Goal: Task Accomplishment & Management: Use online tool/utility

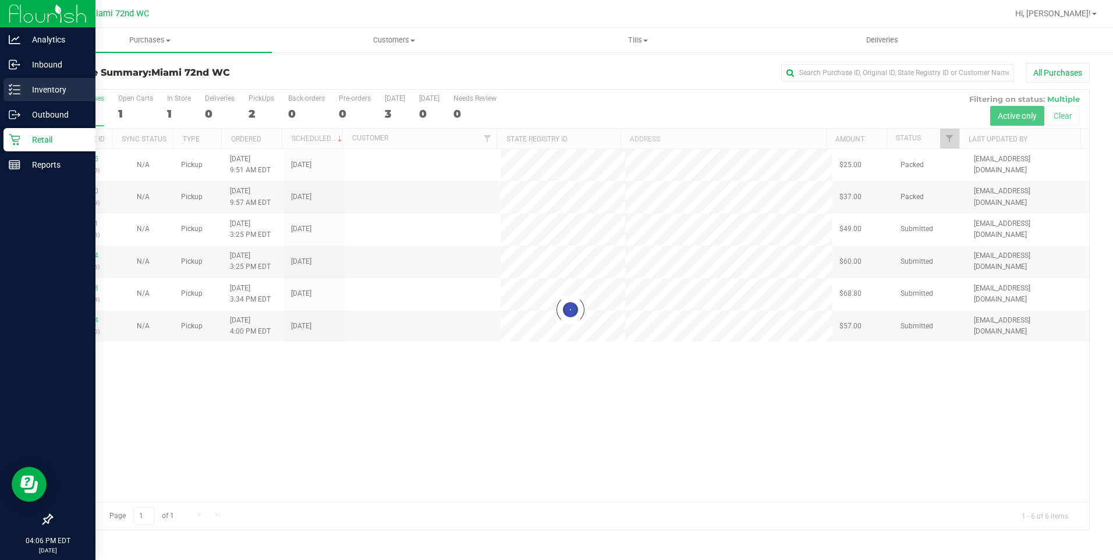
click at [17, 86] on line at bounding box center [16, 86] width 6 height 0
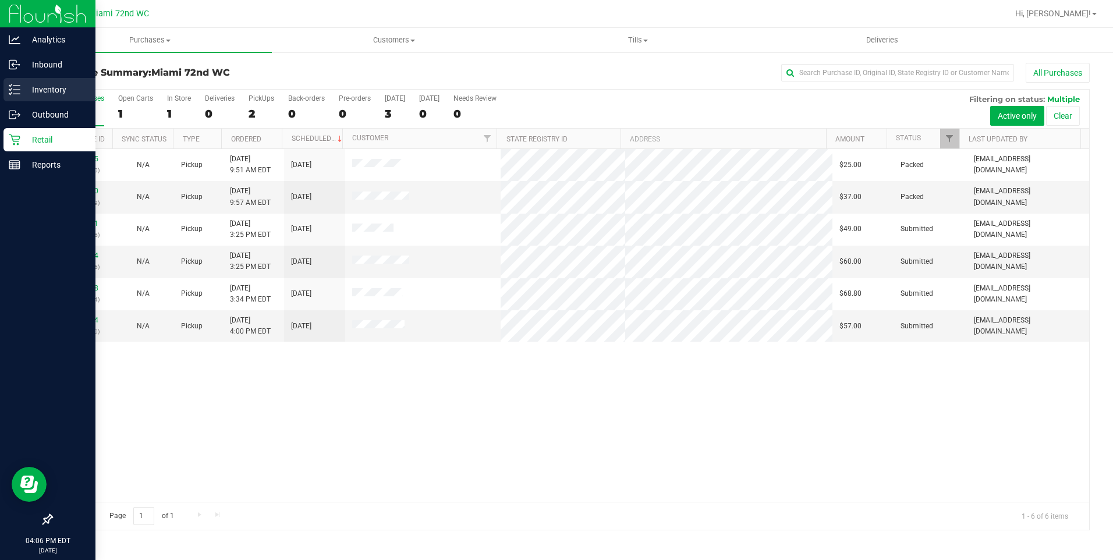
click at [25, 84] on p "Inventory" at bounding box center [55, 90] width 70 height 14
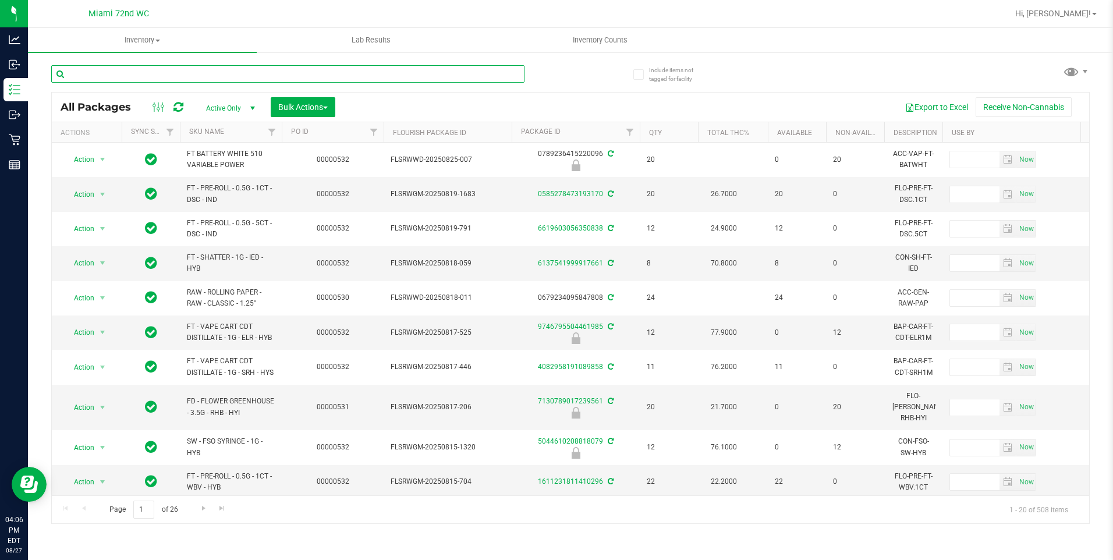
click at [403, 73] on input "text" at bounding box center [287, 73] width 473 height 17
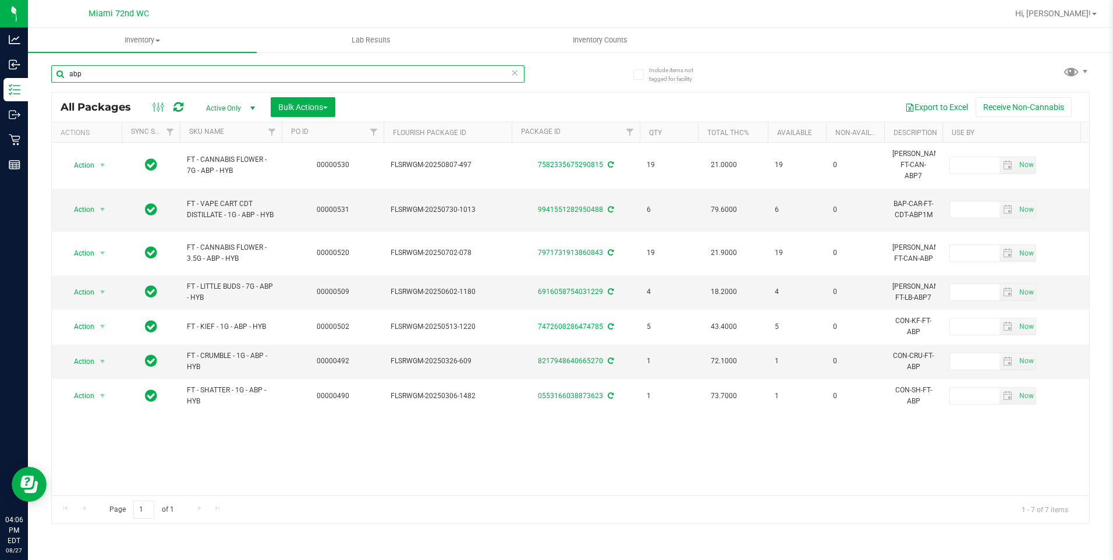
type input "abp"
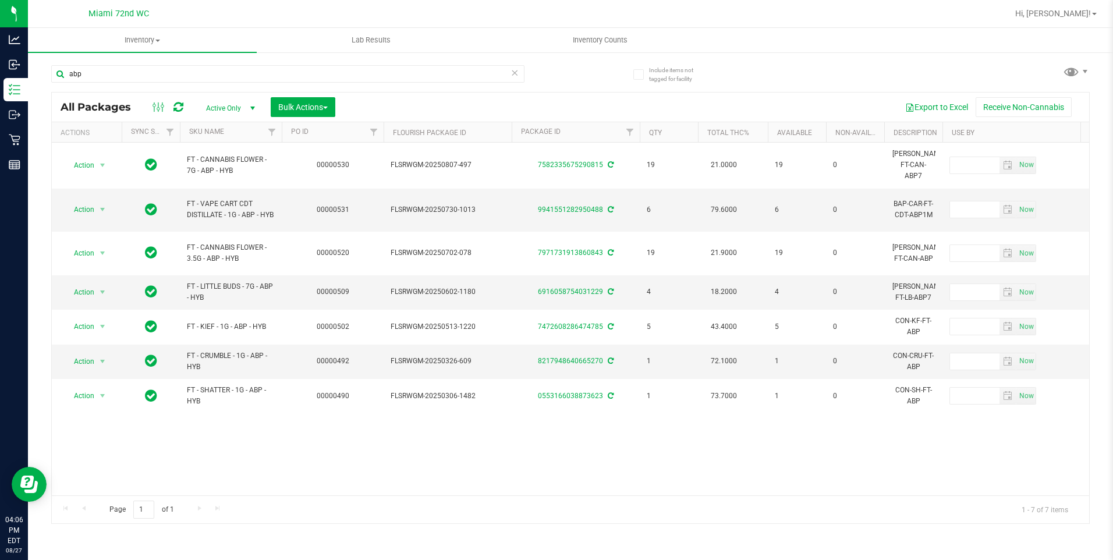
click at [248, 454] on div "Action Action Adjust qty Create package Edit attributes Global inventory Locate…" at bounding box center [570, 319] width 1037 height 353
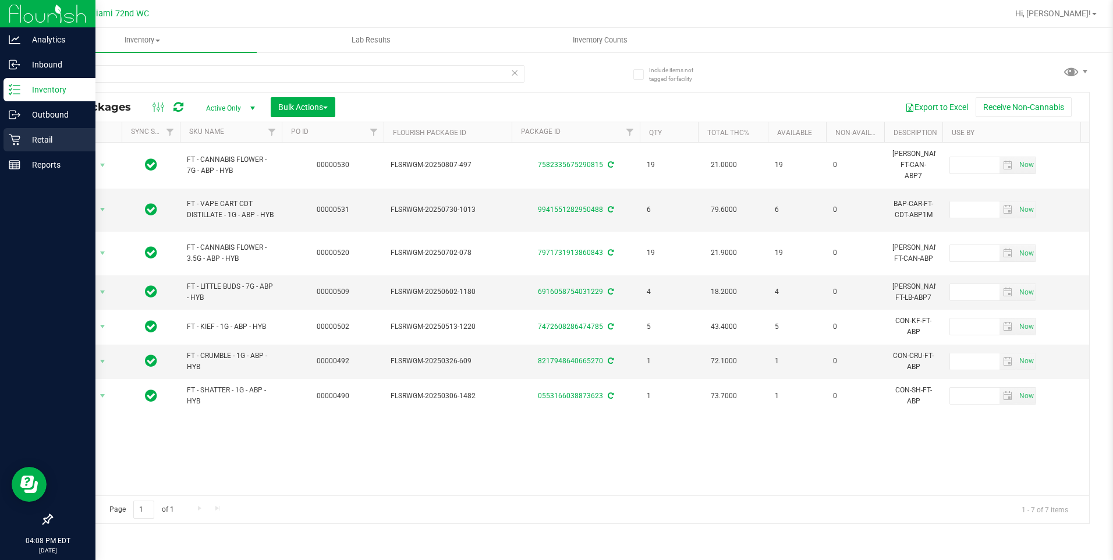
click at [32, 140] on p "Retail" at bounding box center [55, 140] width 70 height 14
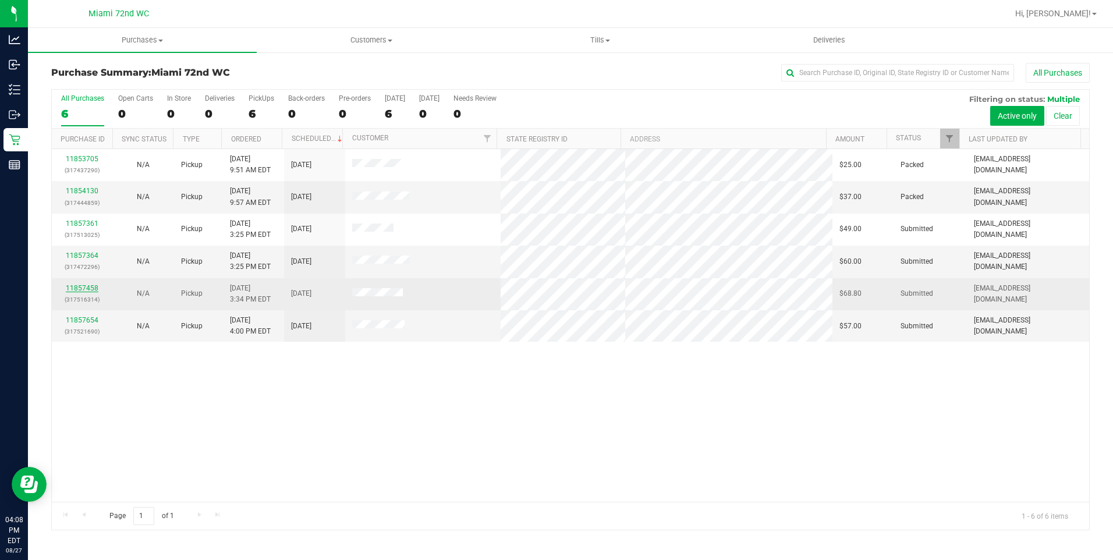
click at [90, 284] on link "11857458" at bounding box center [82, 288] width 33 height 8
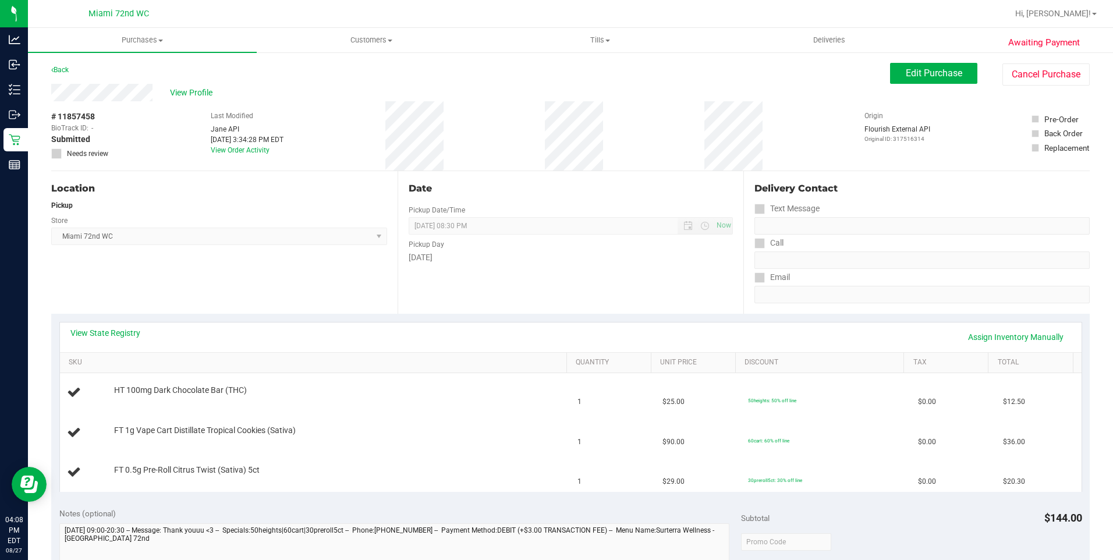
scroll to position [233, 0]
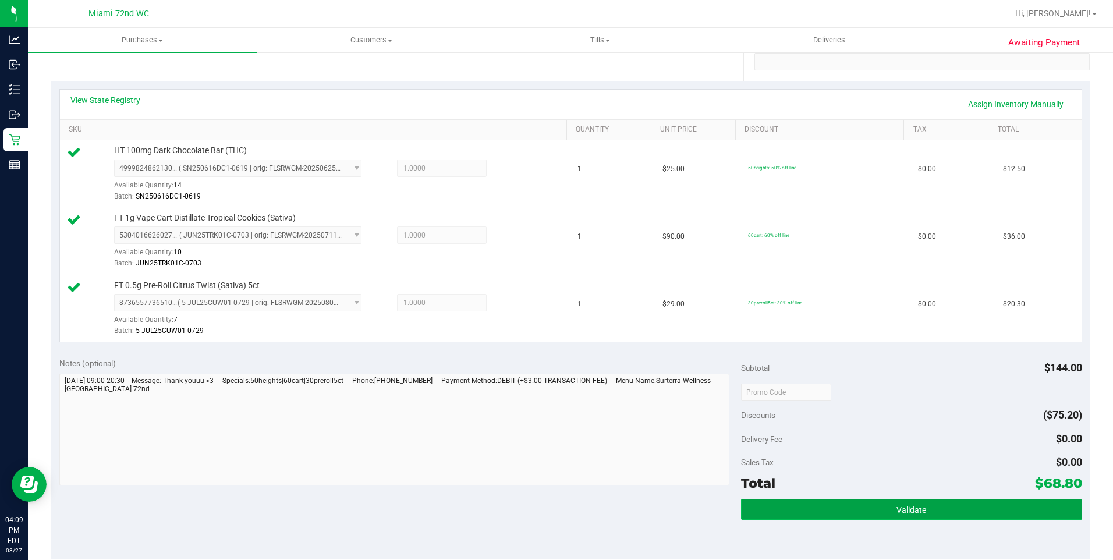
click at [975, 508] on button "Validate" at bounding box center [911, 509] width 341 height 21
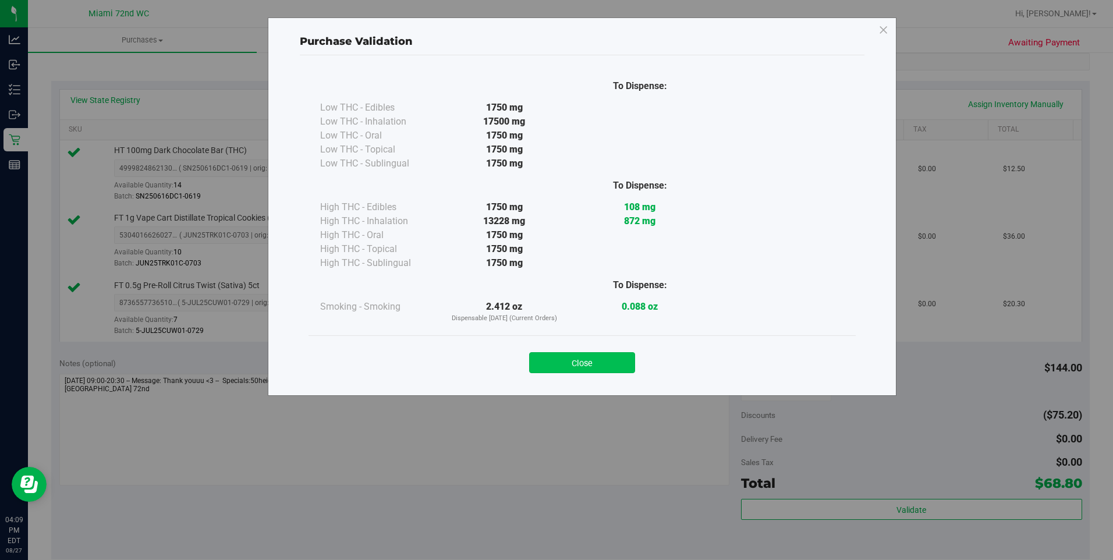
click at [602, 358] on button "Close" at bounding box center [582, 362] width 106 height 21
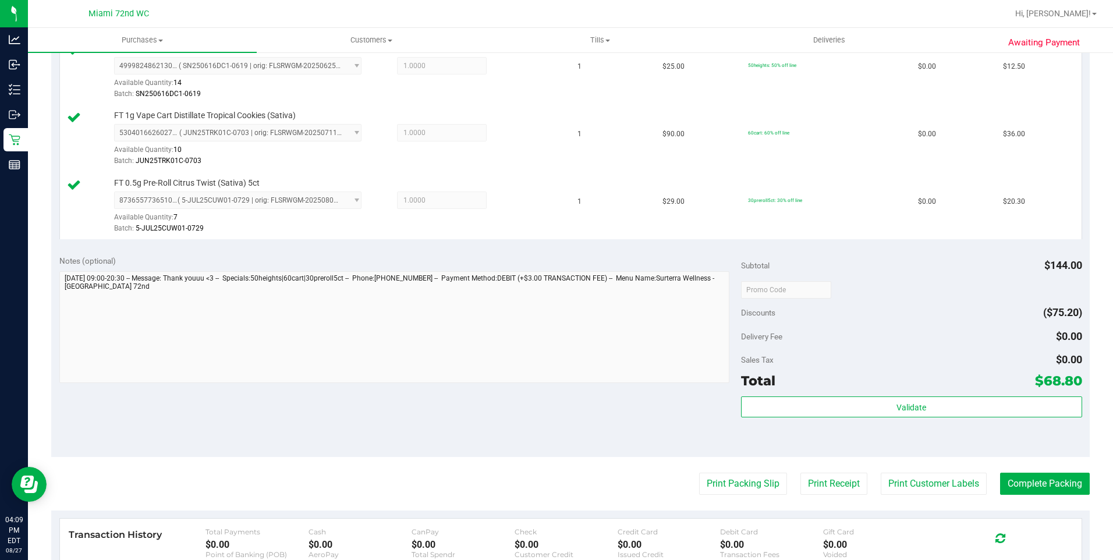
scroll to position [527, 0]
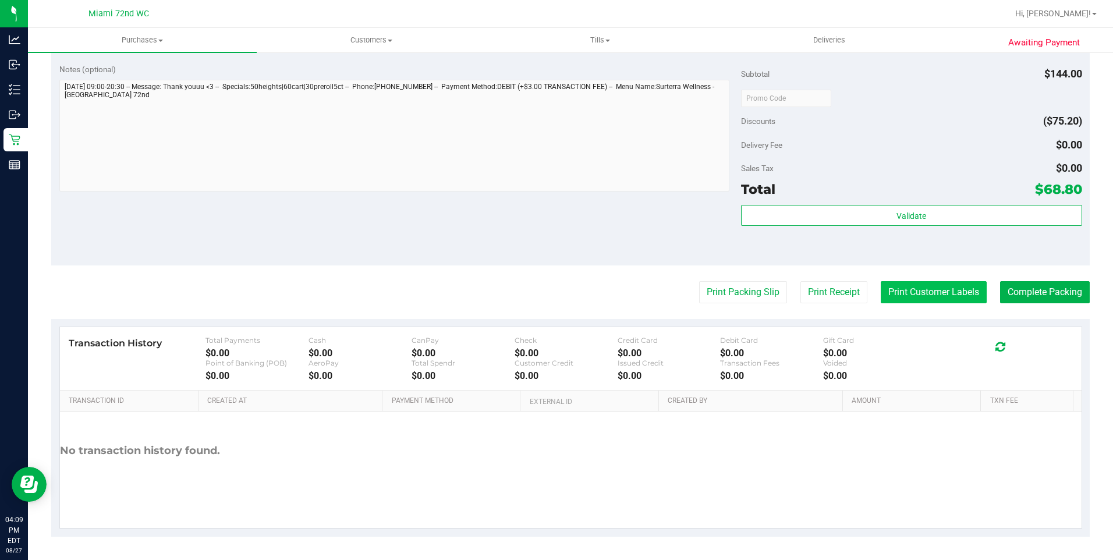
click at [945, 286] on button "Print Customer Labels" at bounding box center [934, 292] width 106 height 22
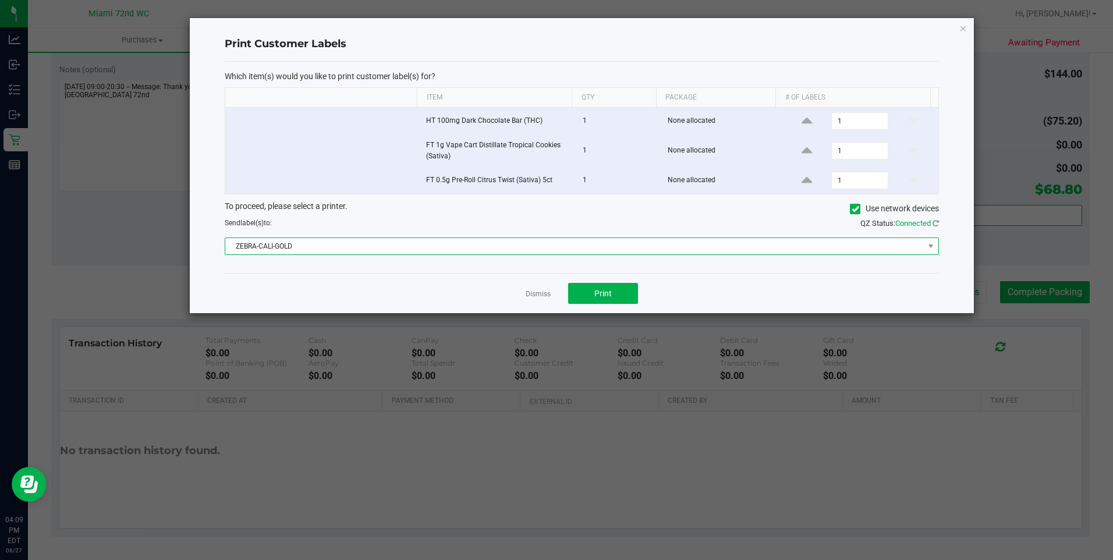
click at [666, 242] on span "ZEBRA-CALI-GOLD" at bounding box center [574, 246] width 698 height 16
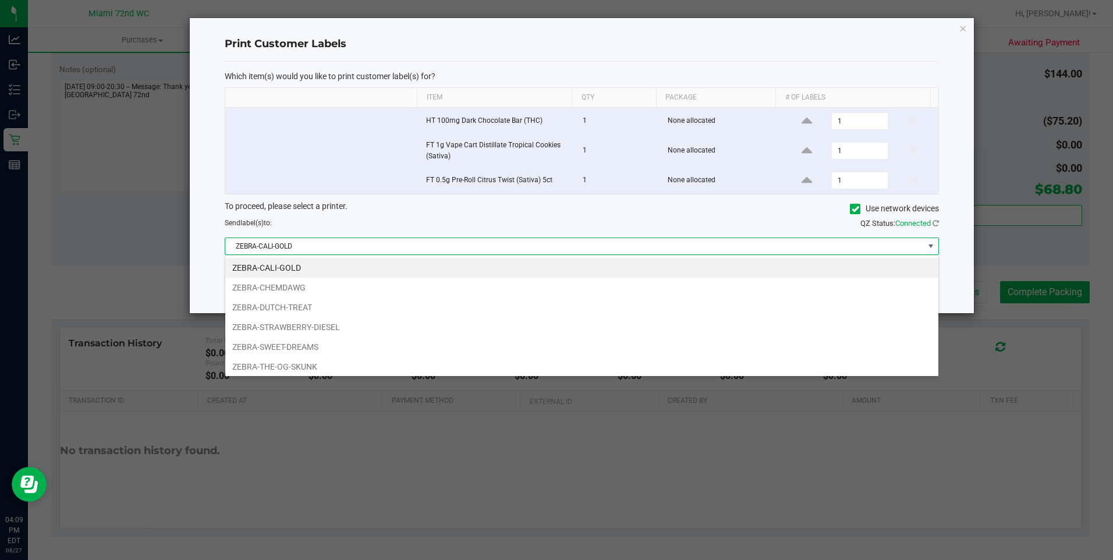
scroll to position [17, 714]
click at [295, 311] on li "ZEBRA-DUTCH-TREAT" at bounding box center [581, 307] width 713 height 20
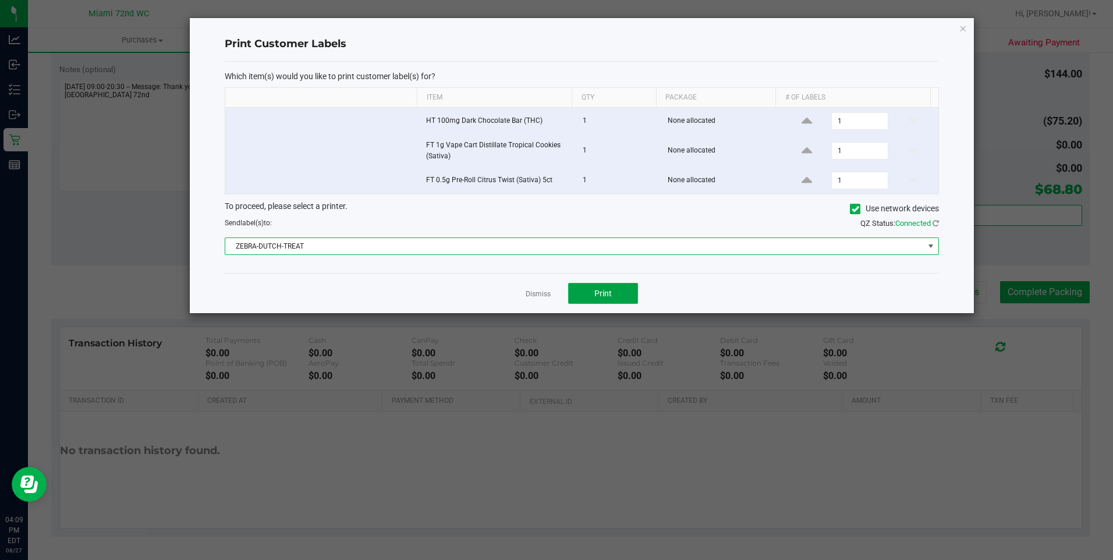
click at [615, 293] on button "Print" at bounding box center [603, 293] width 70 height 21
click at [622, 245] on span "ZEBRA-DUTCH-TREAT" at bounding box center [574, 246] width 698 height 16
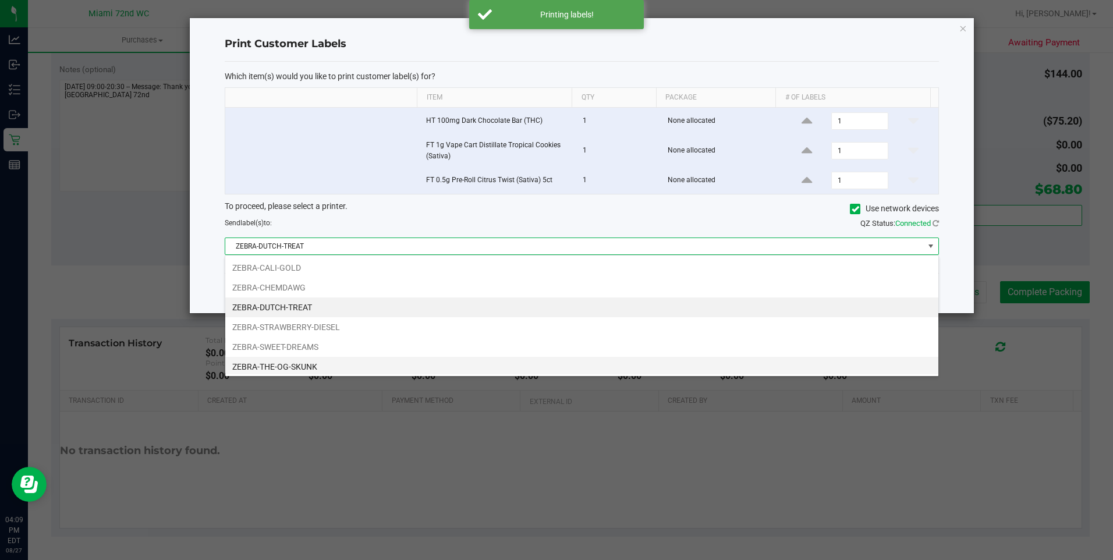
click at [343, 369] on li "ZEBRA-THE-OG-SKUNK" at bounding box center [581, 367] width 713 height 20
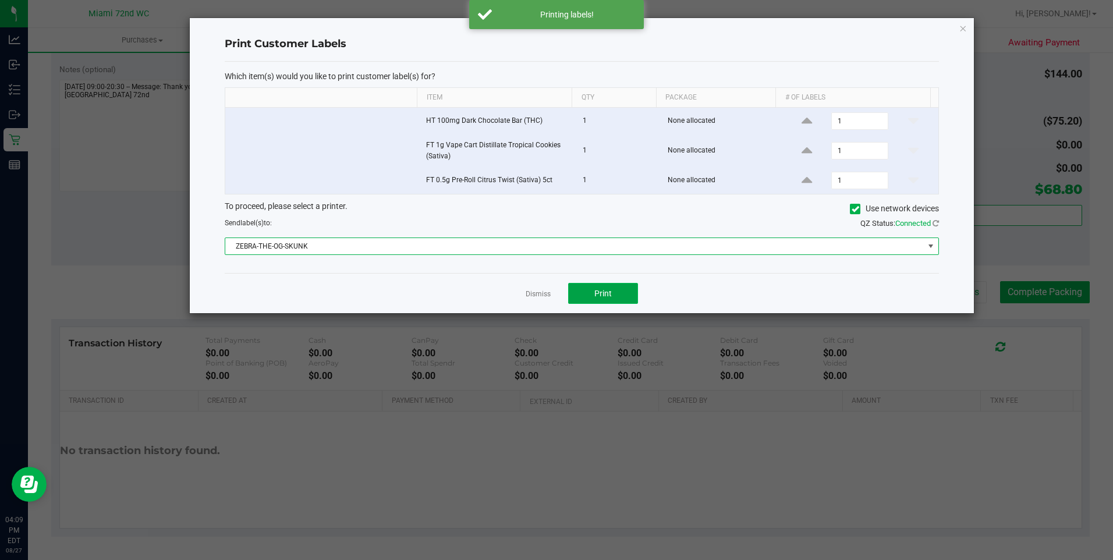
click at [605, 289] on span "Print" at bounding box center [602, 293] width 17 height 9
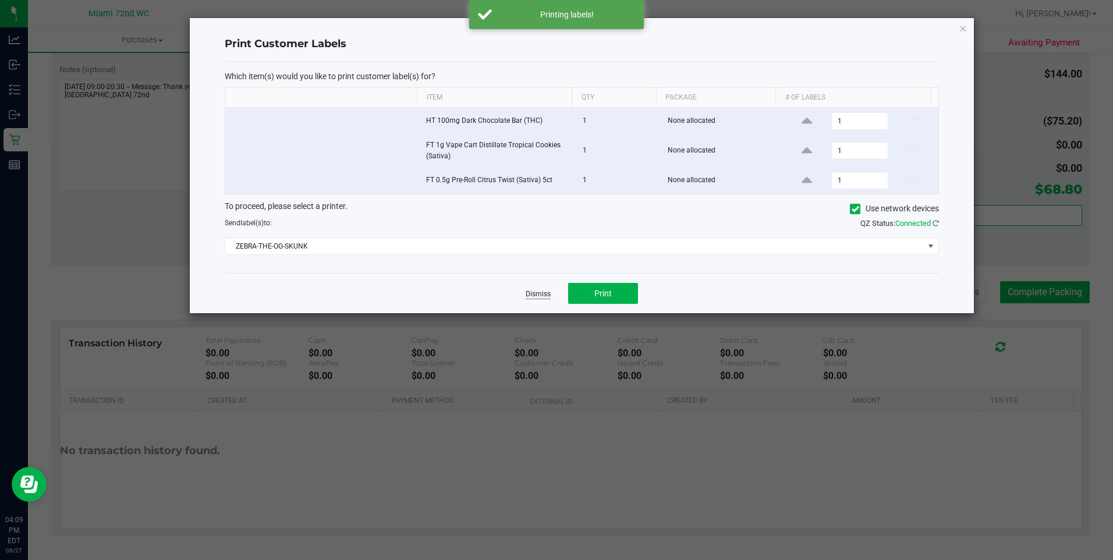
click at [534, 292] on link "Dismiss" at bounding box center [538, 294] width 25 height 10
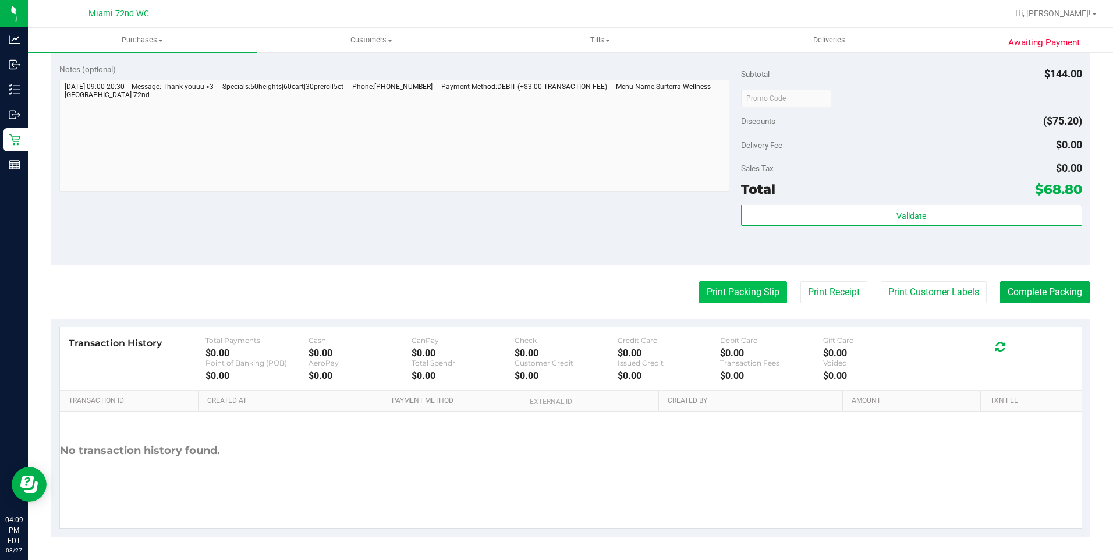
click at [741, 292] on button "Print Packing Slip" at bounding box center [743, 292] width 88 height 22
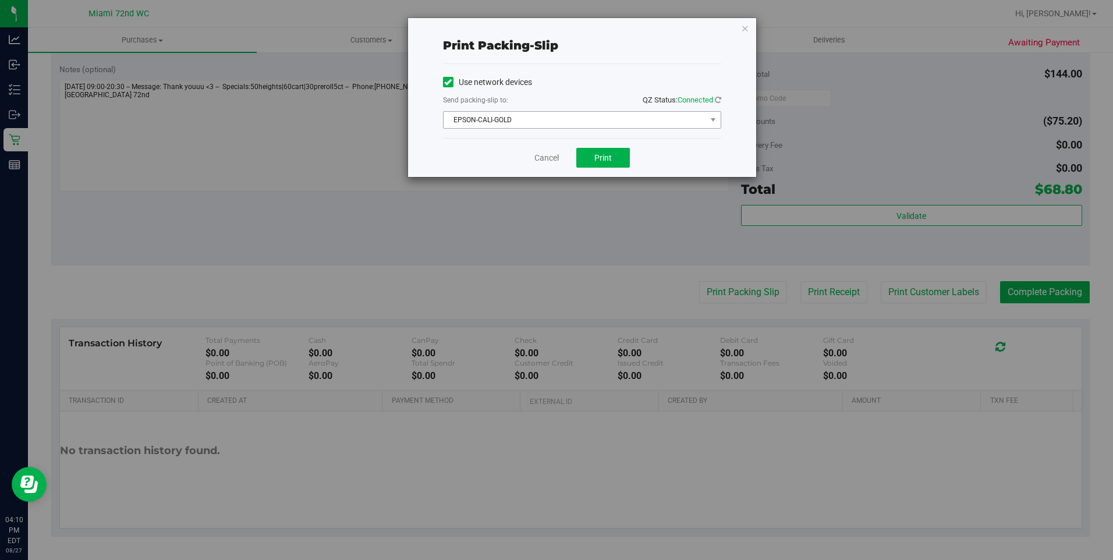
click at [598, 115] on span "EPSON-CALI-GOLD" at bounding box center [574, 120] width 262 height 16
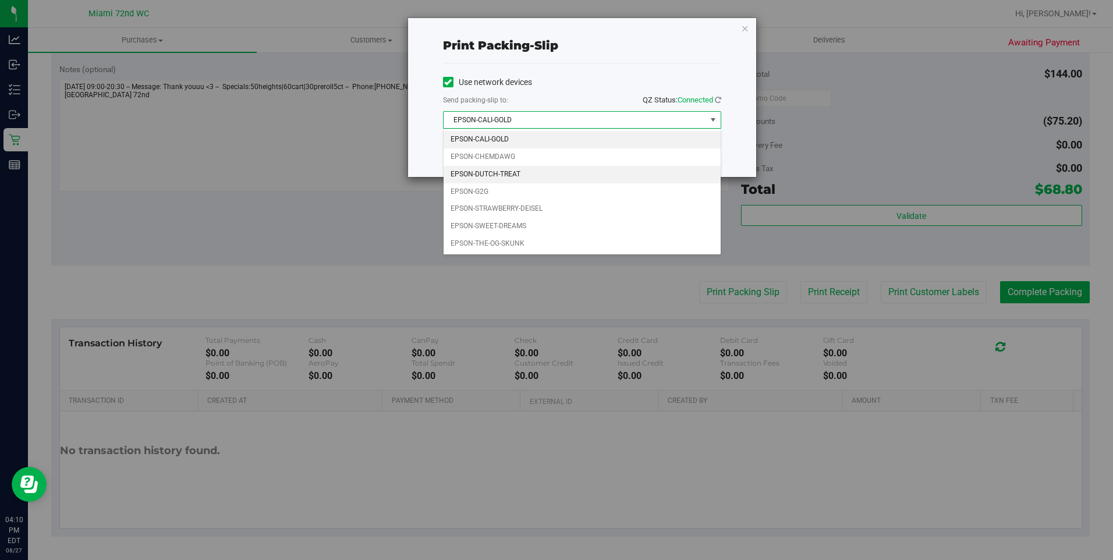
click at [516, 172] on li "EPSON-DUTCH-TREAT" at bounding box center [581, 174] width 277 height 17
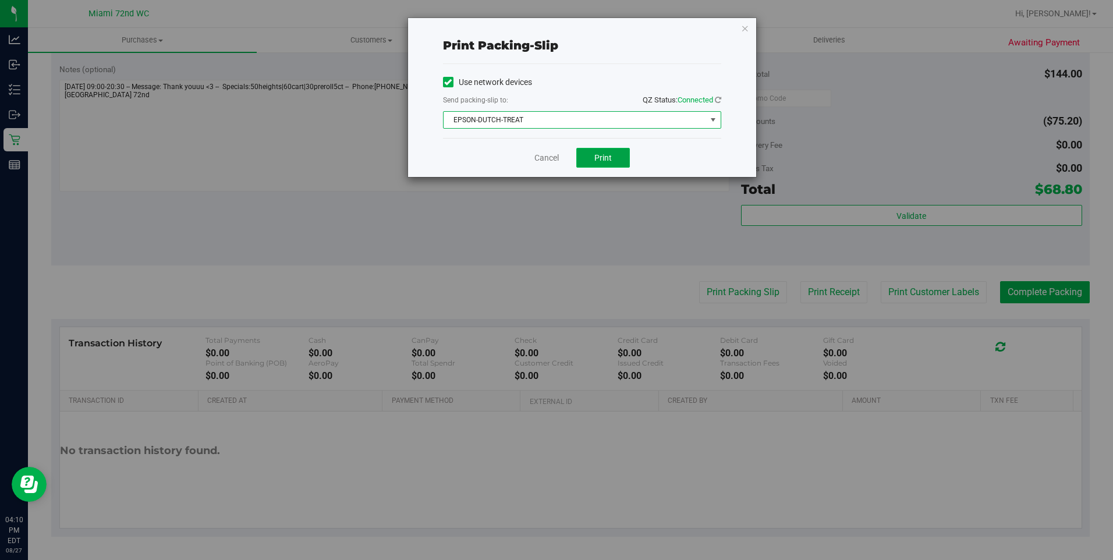
click at [610, 161] on span "Print" at bounding box center [602, 157] width 17 height 9
